Goal: Task Accomplishment & Management: Complete application form

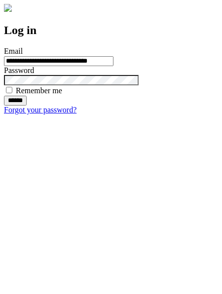
type input "**********"
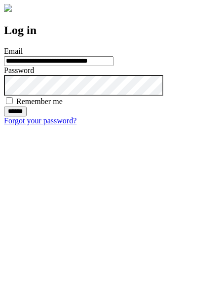
click at [27, 116] on input "******" at bounding box center [15, 111] width 23 height 10
